Goal: Check status: Check status

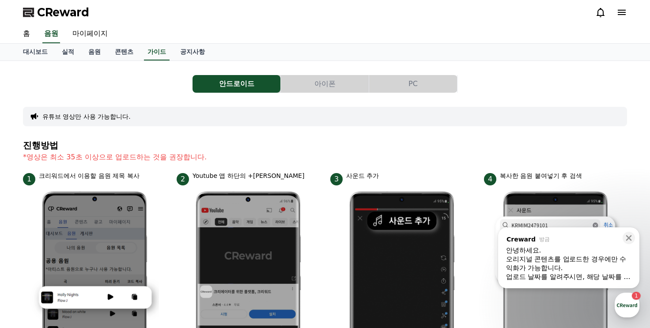
click at [44, 8] on span "CReward" at bounding box center [63, 12] width 52 height 14
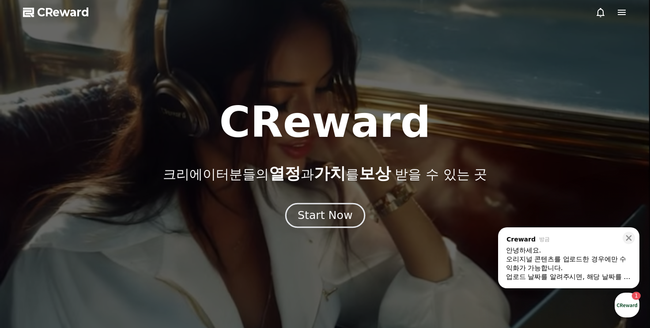
click at [328, 218] on div "Start Now" at bounding box center [324, 215] width 55 height 15
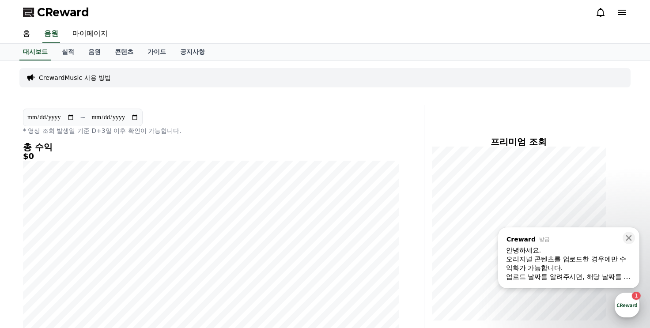
click at [629, 307] on div "button" at bounding box center [626, 305] width 25 height 25
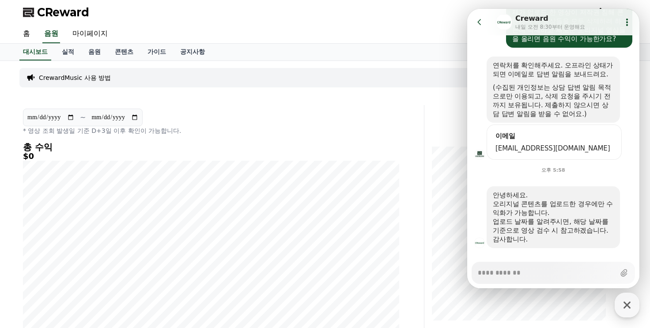
scroll to position [102, 0]
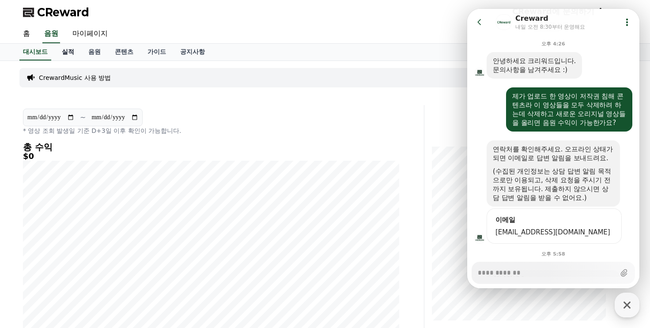
click at [69, 53] on link "실적" at bounding box center [68, 52] width 26 height 17
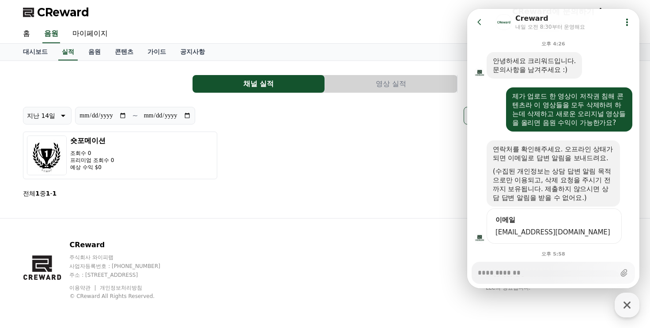
click at [408, 84] on button "영상 실적" at bounding box center [391, 84] width 132 height 18
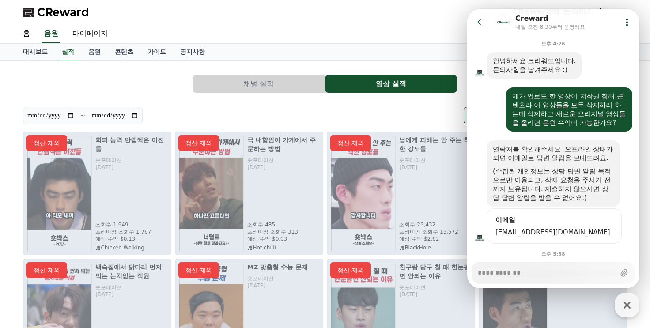
click at [379, 183] on div "정산 제외" at bounding box center [401, 194] width 148 height 124
click at [626, 304] on icon "button" at bounding box center [626, 304] width 7 height 7
type textarea "*"
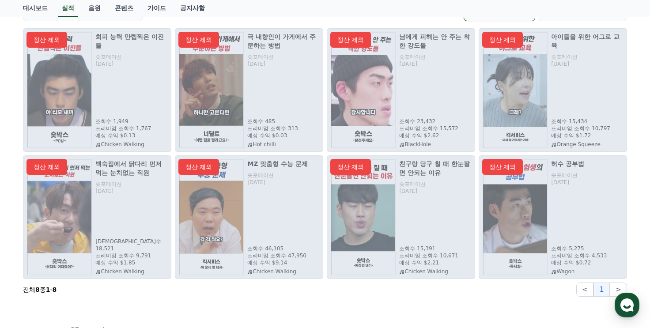
scroll to position [88, 0]
